Goal: Register for event/course

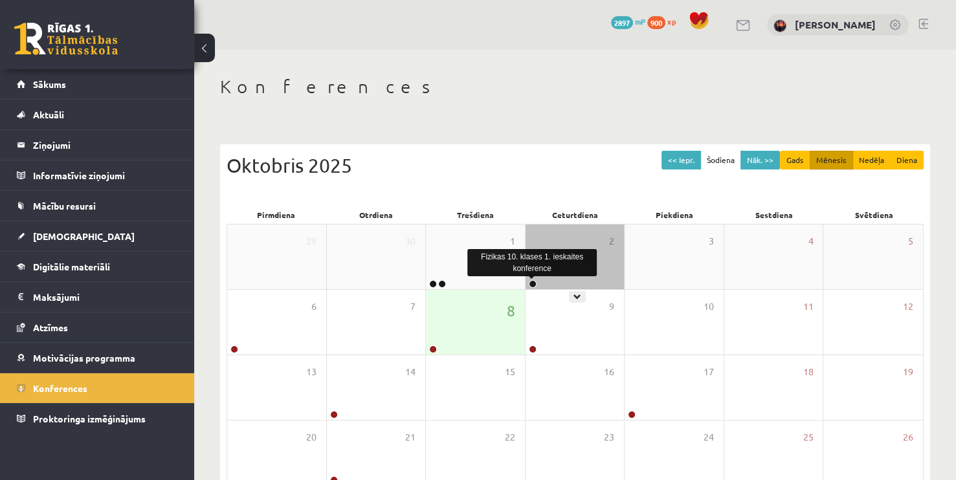
click at [530, 281] on link at bounding box center [533, 284] width 8 height 8
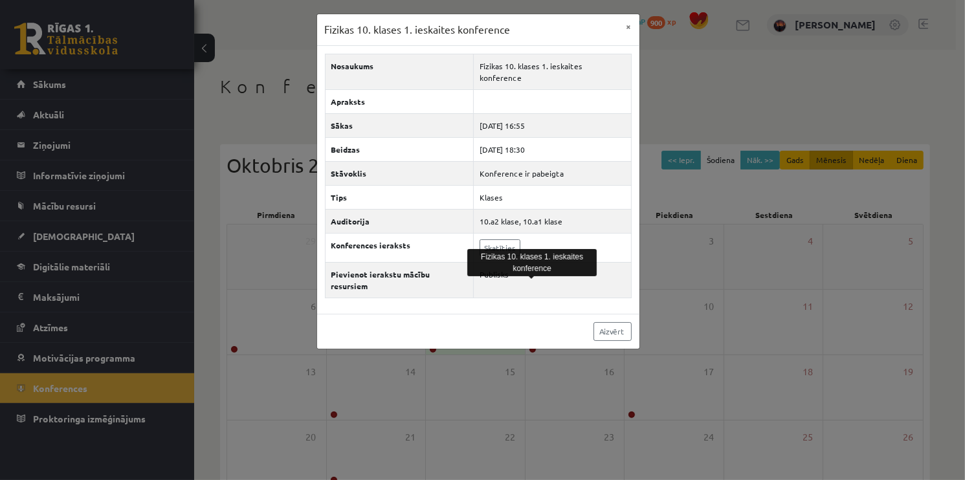
click at [530, 281] on div "Nosaukums Fizikas 10. klases 1. ieskaites konference Apraksts Sākas 2025-10-02 …" at bounding box center [478, 180] width 322 height 268
click at [623, 21] on button "×" at bounding box center [629, 26] width 21 height 25
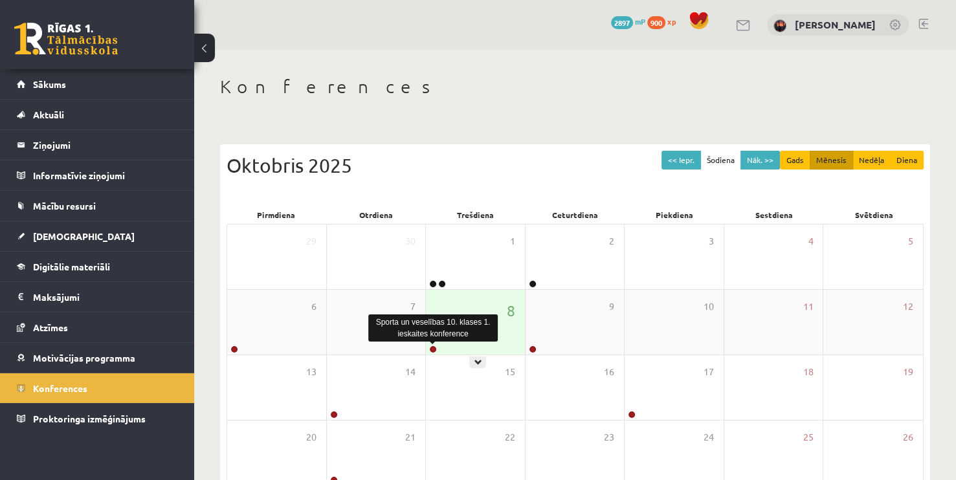
click at [433, 347] on link at bounding box center [433, 350] width 8 height 8
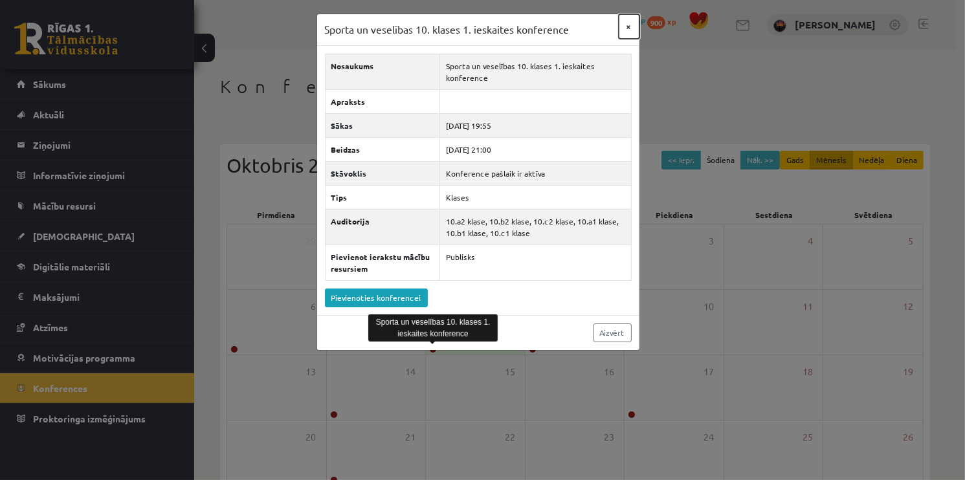
click at [626, 19] on button "×" at bounding box center [629, 26] width 21 height 25
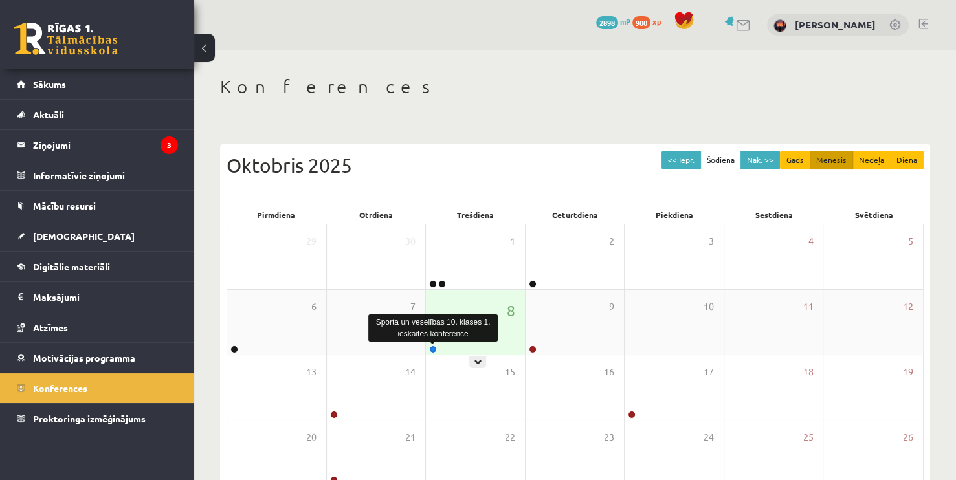
click at [432, 350] on link at bounding box center [433, 350] width 8 height 8
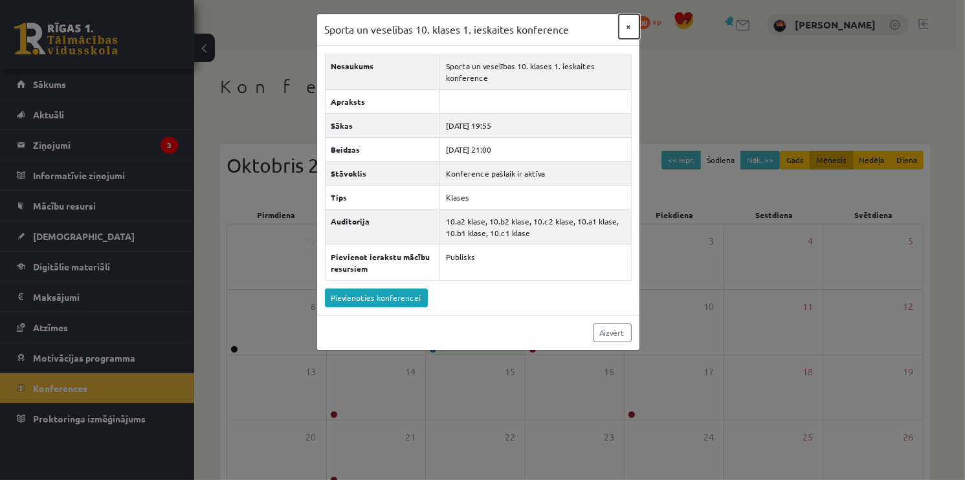
click at [620, 32] on button "×" at bounding box center [629, 26] width 21 height 25
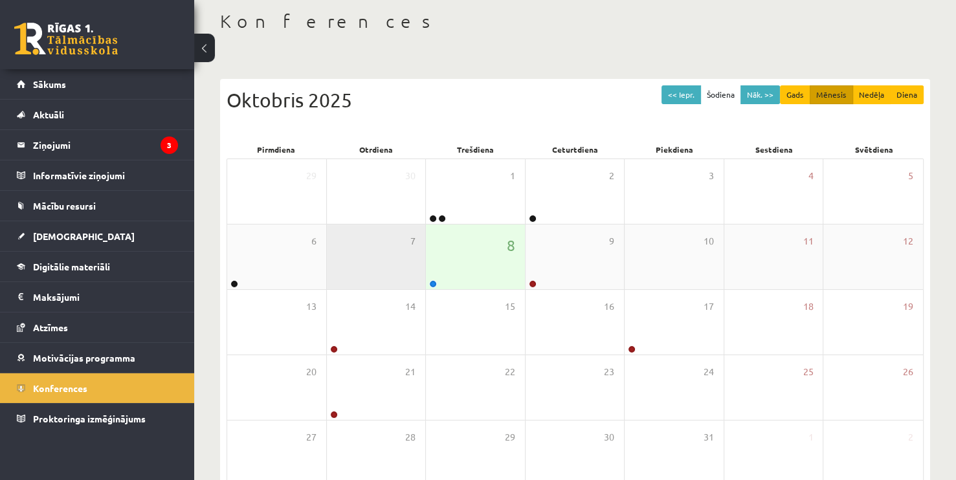
scroll to position [65, 0]
